Goal: Information Seeking & Learning: Learn about a topic

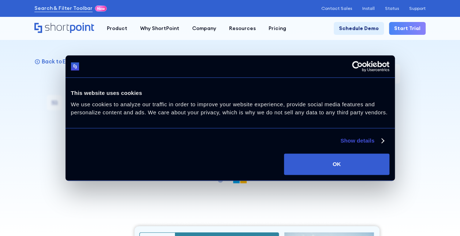
click at [322, 172] on button "OK" at bounding box center [336, 163] width 105 height 21
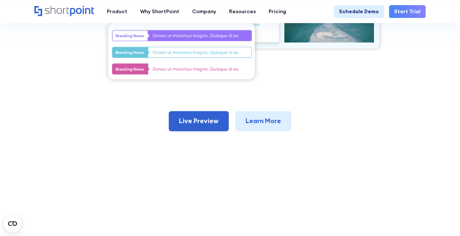
scroll to position [318, 0]
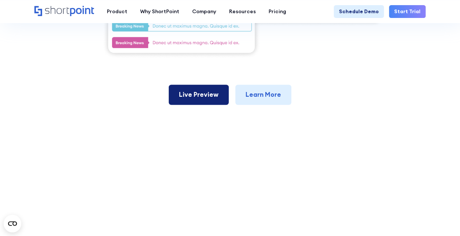
click at [212, 104] on link "Live Preview" at bounding box center [199, 95] width 60 height 20
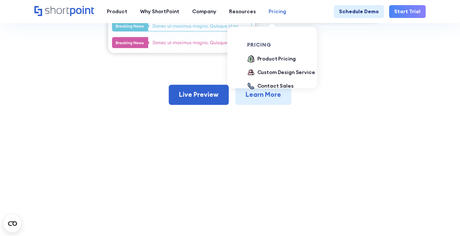
click at [269, 11] on div "Pricing" at bounding box center [278, 12] width 18 height 8
click at [264, 56] on div "Product Pricing" at bounding box center [277, 59] width 38 height 8
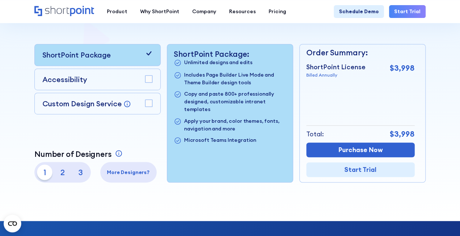
scroll to position [163, 0]
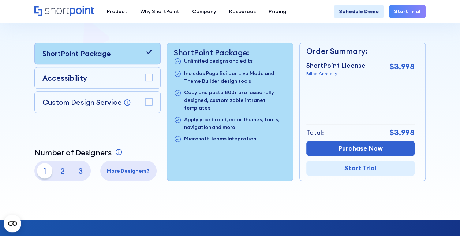
click at [148, 77] on rect at bounding box center [148, 77] width 7 height 7
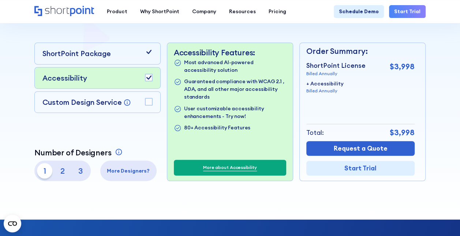
click at [147, 98] on rect at bounding box center [148, 101] width 7 height 7
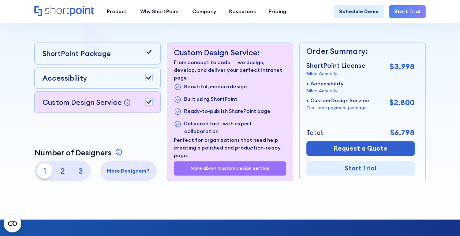
click at [152, 100] on rect at bounding box center [148, 101] width 7 height 7
click at [64, 168] on p "2" at bounding box center [62, 170] width 15 height 15
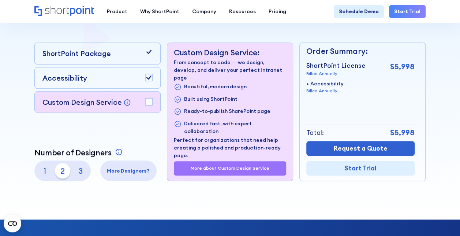
click at [78, 169] on p "3" at bounding box center [80, 170] width 15 height 15
click at [46, 167] on p "1" at bounding box center [44, 170] width 15 height 15
click at [58, 169] on p "2" at bounding box center [62, 170] width 15 height 15
click at [79, 168] on p "3" at bounding box center [80, 170] width 15 height 15
